Goal: Information Seeking & Learning: Learn about a topic

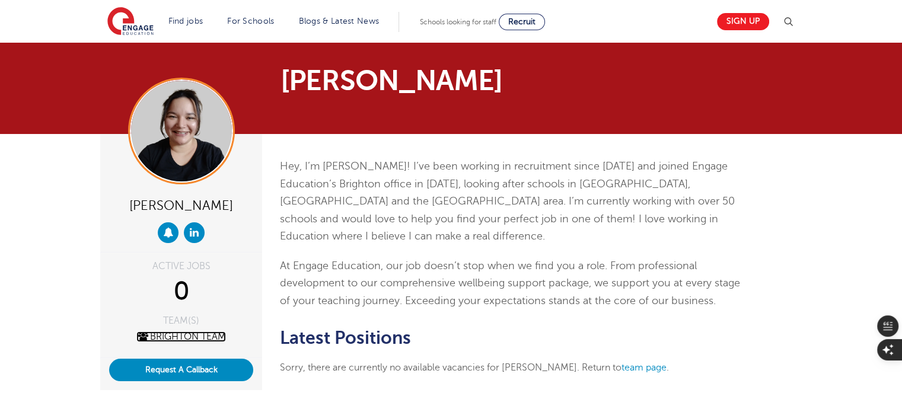
click at [189, 334] on link "Brighton Team" at bounding box center [181, 337] width 90 height 11
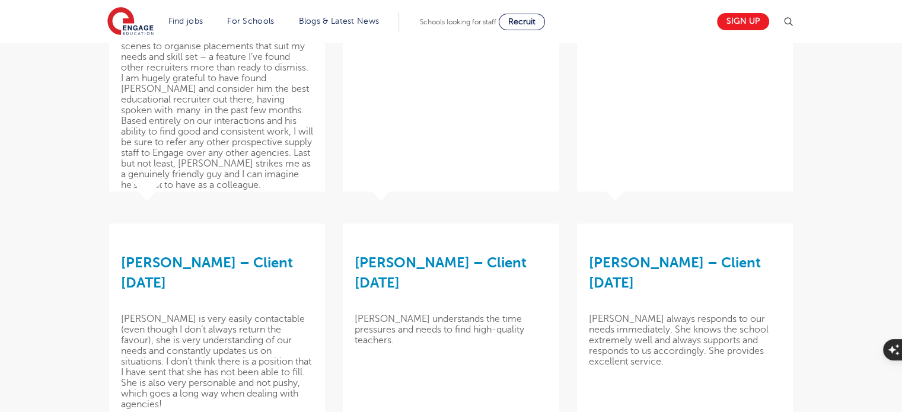
scroll to position [575, 0]
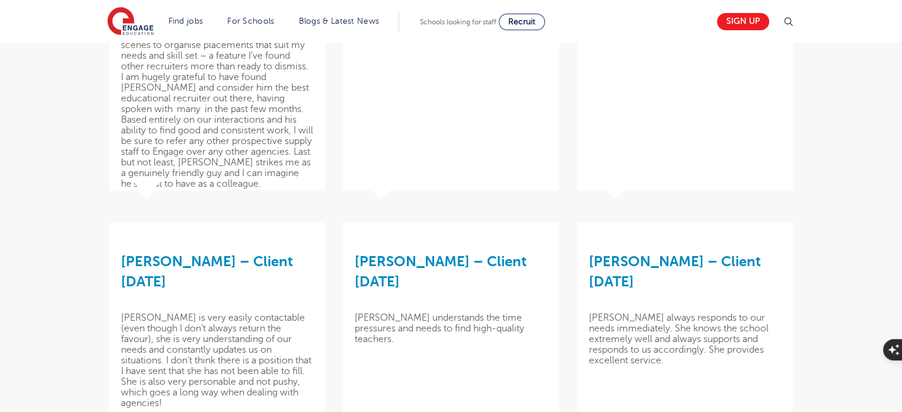
click at [172, 265] on h3 "Katie Celaschi – Client March 2025" at bounding box center [217, 271] width 192 height 42
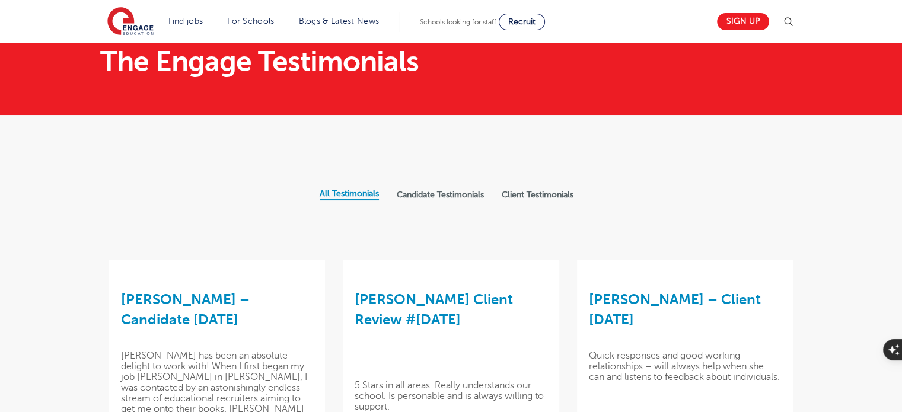
scroll to position [0, 0]
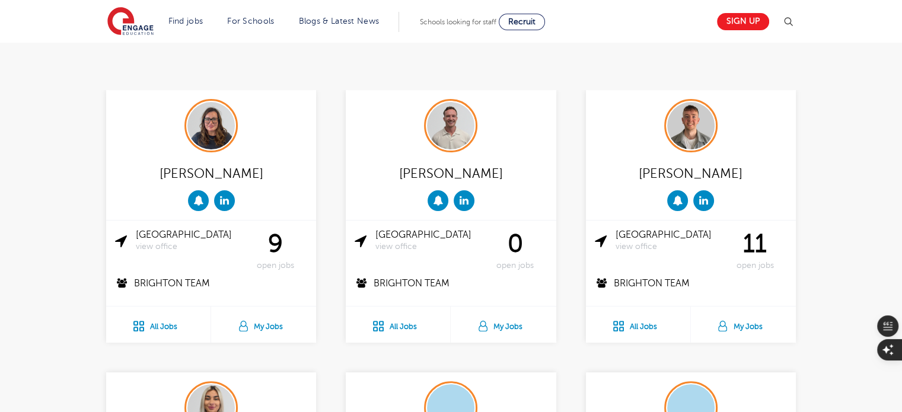
scroll to position [304, 0]
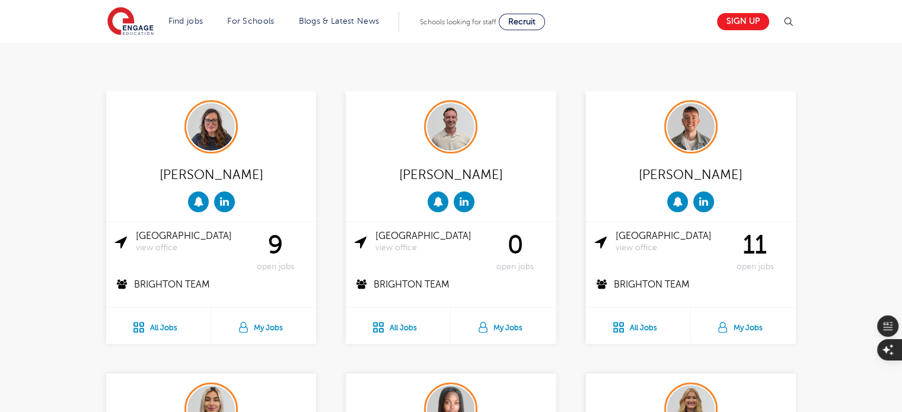
click at [224, 162] on div "[PERSON_NAME]" at bounding box center [211, 173] width 192 height 23
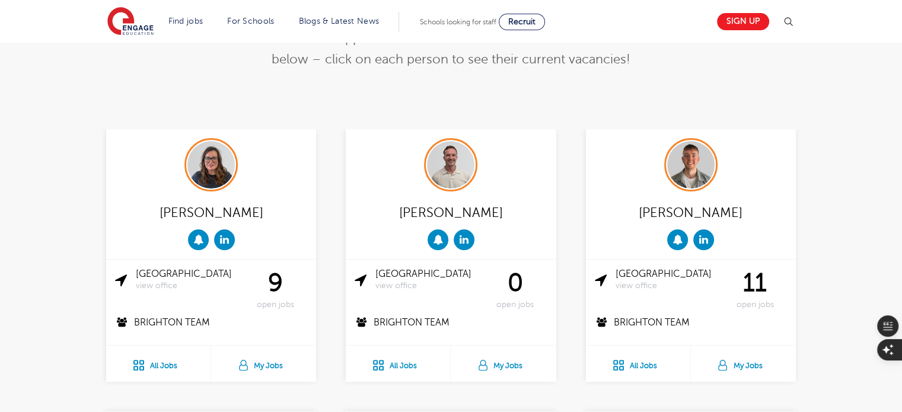
scroll to position [266, 0]
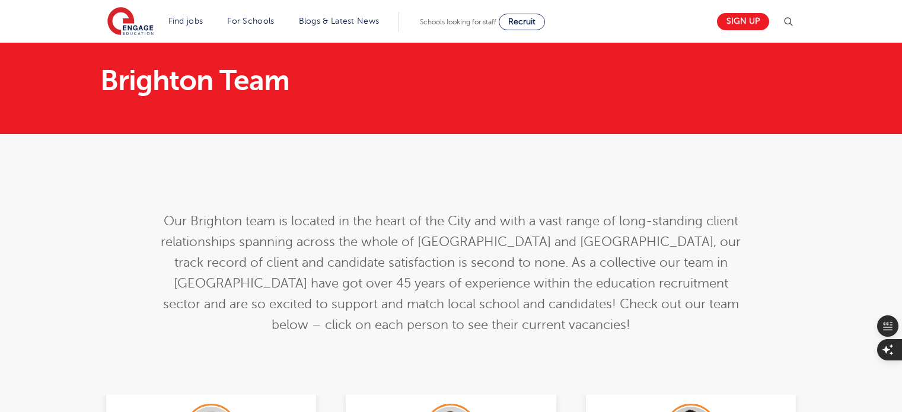
scroll to position [320, 0]
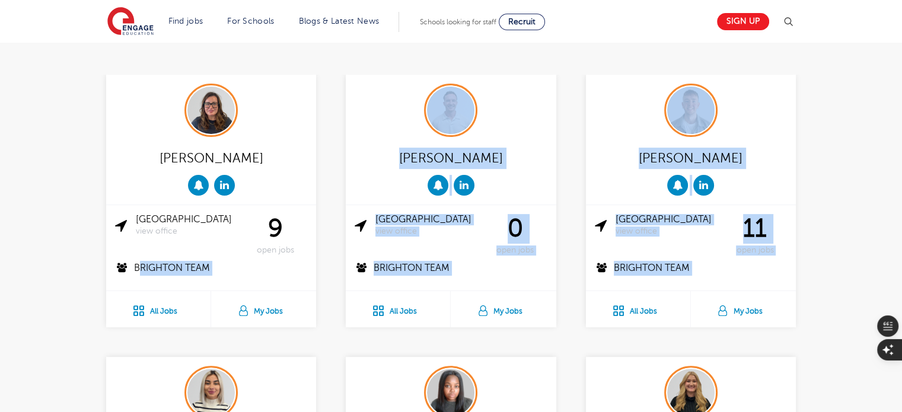
drag, startPoint x: 578, startPoint y: 320, endPoint x: 127, endPoint y: 266, distance: 454.5
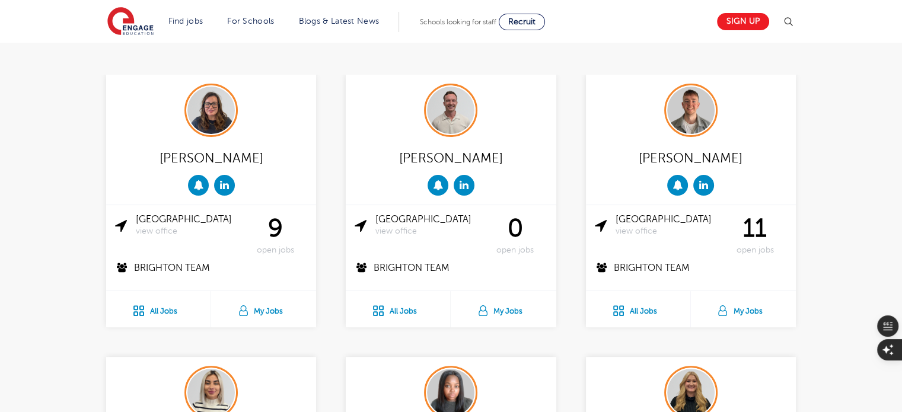
click at [324, 330] on div "Amy Morris Brighton view office 9 open jobs Brighton Team All Jobs My Jobs" at bounding box center [211, 216] width 240 height 282
click at [225, 158] on div "Amy Morris" at bounding box center [211, 157] width 192 height 23
click at [268, 311] on link "My Jobs" at bounding box center [263, 309] width 105 height 36
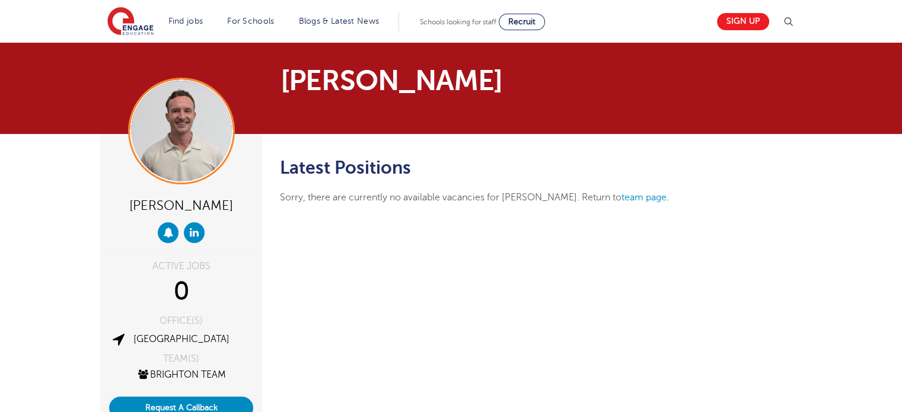
scroll to position [5, 0]
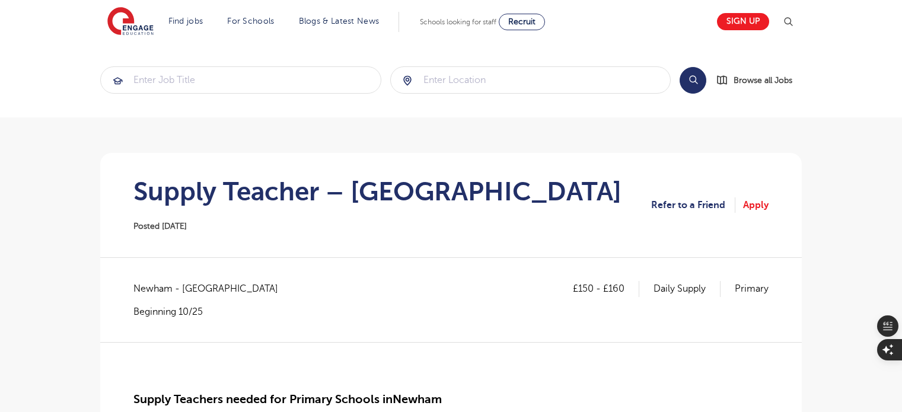
click at [656, 289] on p "Daily Supply" at bounding box center [687, 288] width 67 height 15
drag, startPoint x: 783, startPoint y: 282, endPoint x: 648, endPoint y: 291, distance: 135.5
copy div "Daily Supply Primary"
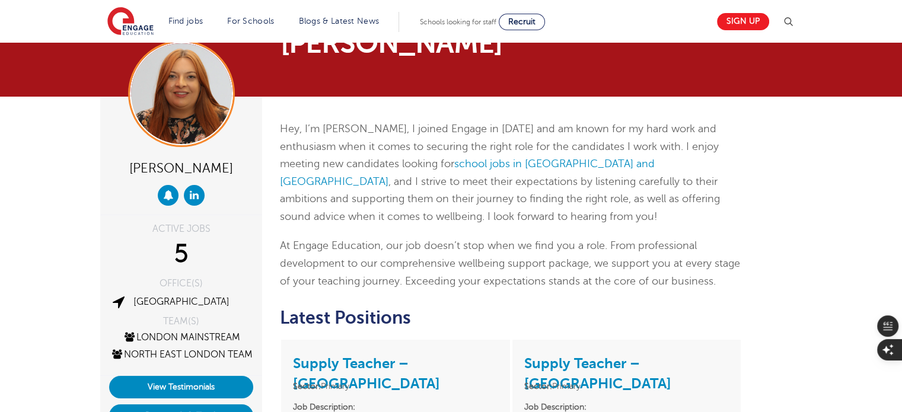
scroll to position [42, 0]
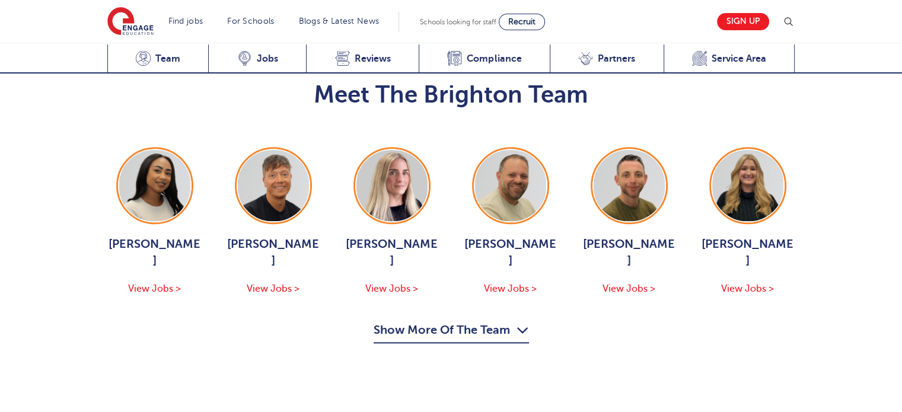
scroll to position [1243, 0]
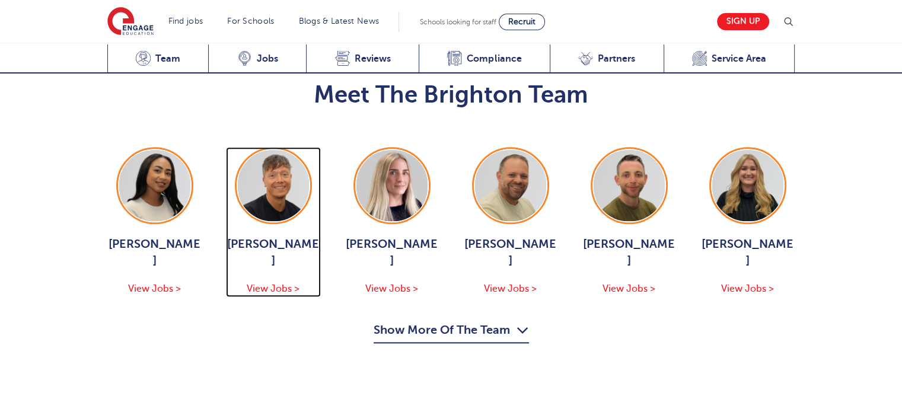
click at [280, 236] on div "[PERSON_NAME] View Jobs >" at bounding box center [273, 266] width 95 height 60
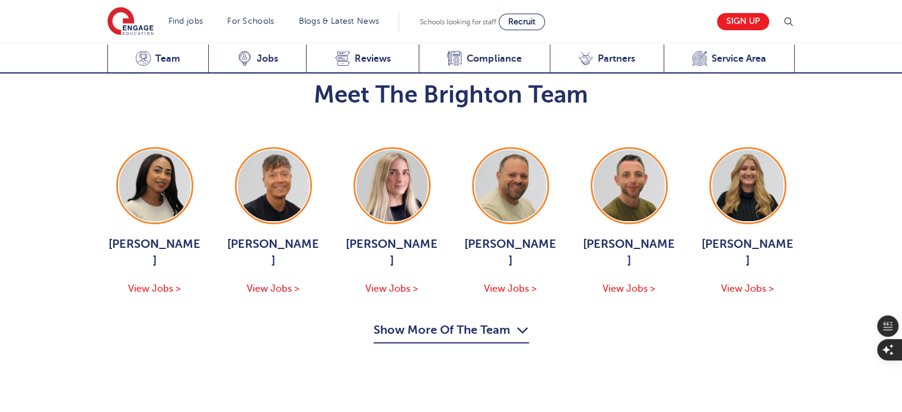
scroll to position [1243, 0]
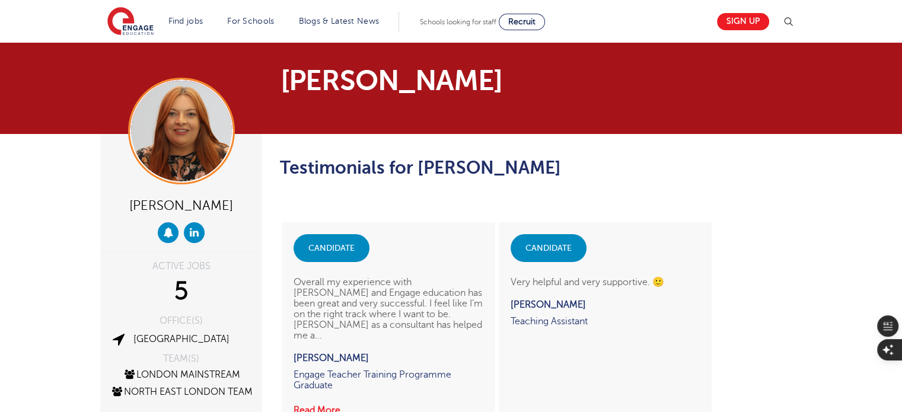
drag, startPoint x: 783, startPoint y: 118, endPoint x: 593, endPoint y: 2, distance: 222.7
click at [783, 118] on section "Laura Dunne" at bounding box center [451, 88] width 902 height 91
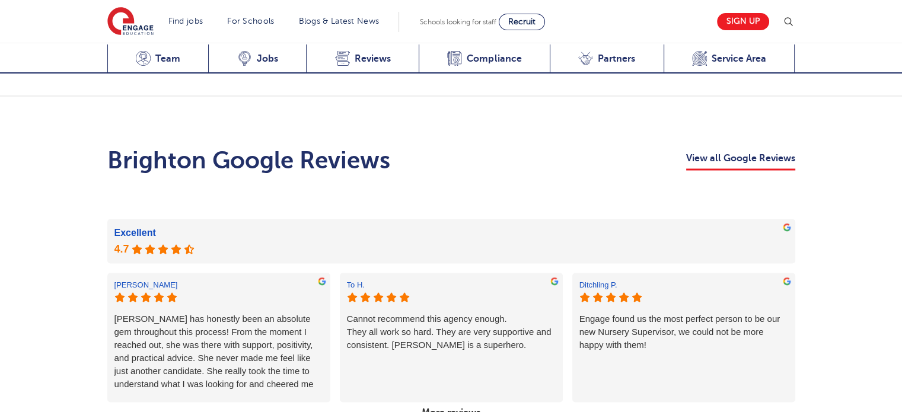
scroll to position [2050, 0]
click at [446, 402] on link "More reviews" at bounding box center [451, 412] width 68 height 20
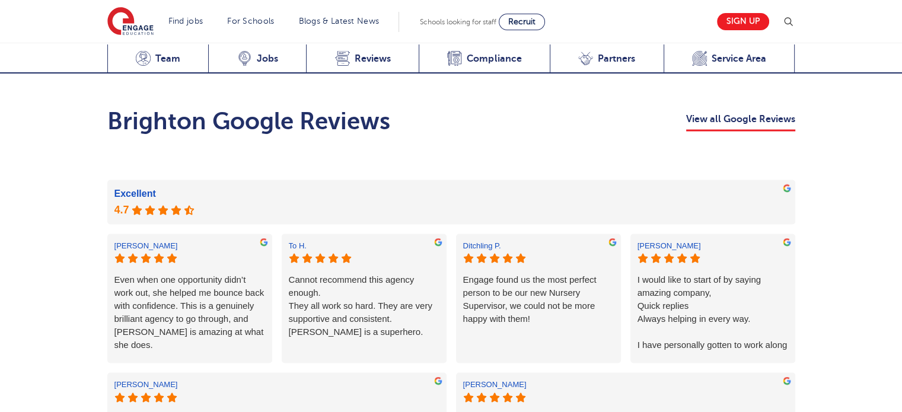
scroll to position [1378, 0]
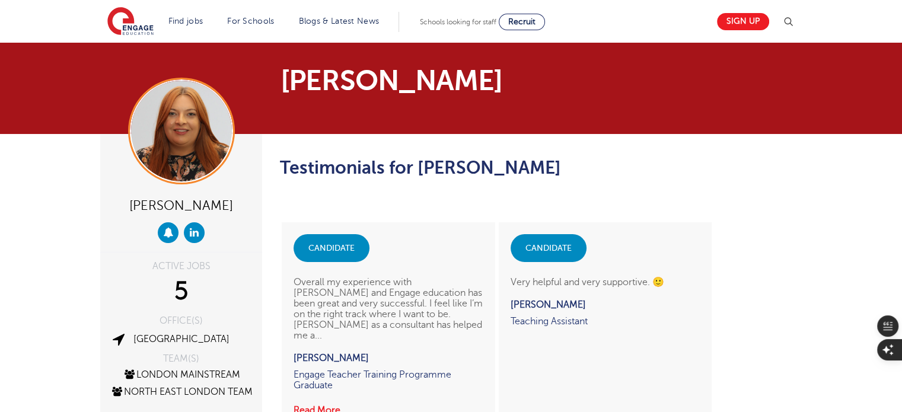
click at [318, 168] on h2 "Testimonials for Laura Dunne" at bounding box center [511, 168] width 462 height 20
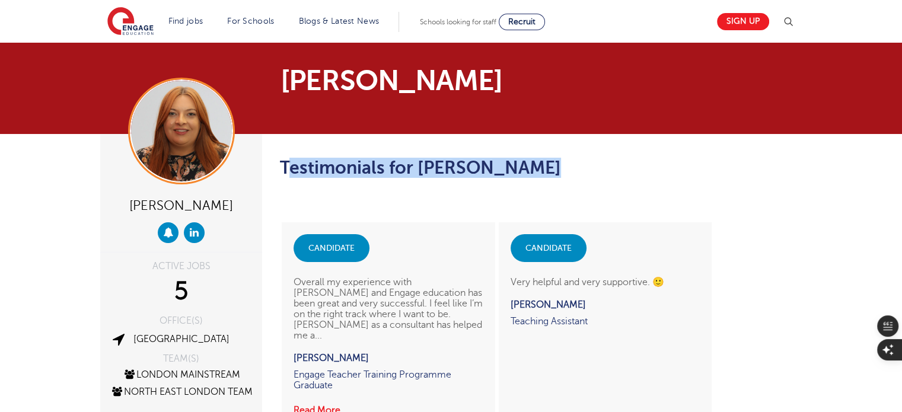
click at [384, 196] on div "candidate Overall my experience with Laura and Engage education has been great …" at bounding box center [388, 300] width 231 height 209
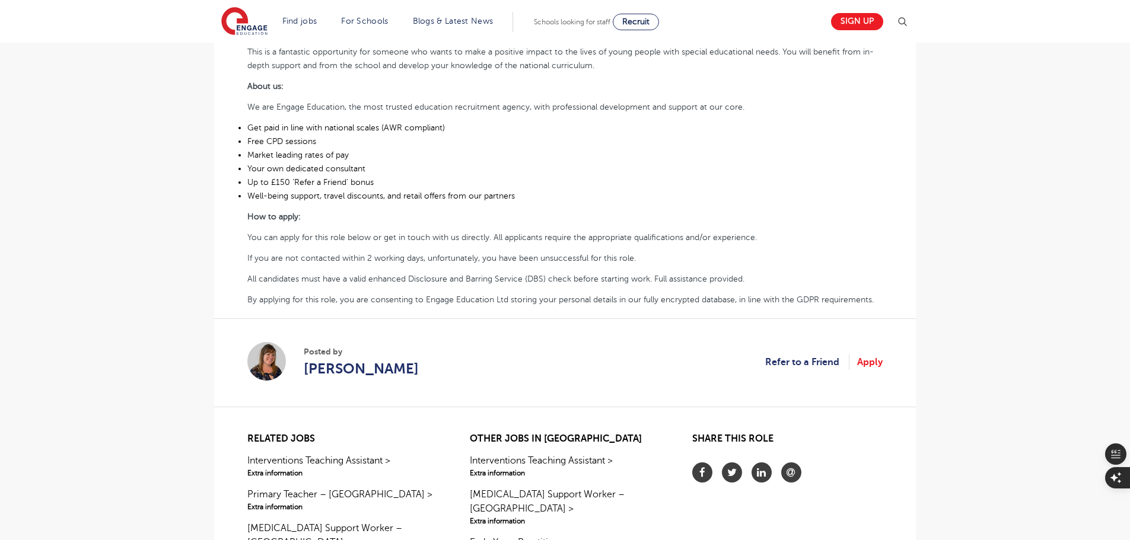
scroll to position [402, 0]
